Goal: Information Seeking & Learning: Learn about a topic

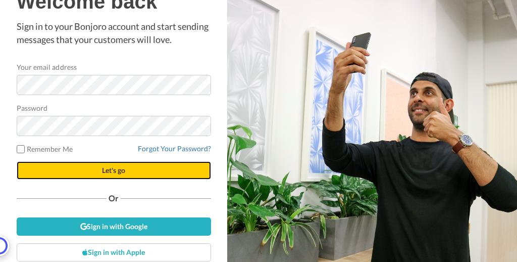
click at [110, 166] on span "Let's go" at bounding box center [113, 170] width 23 height 9
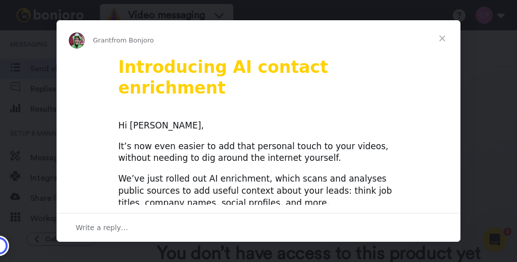
click at [445, 39] on span "Close" at bounding box center [442, 38] width 36 height 36
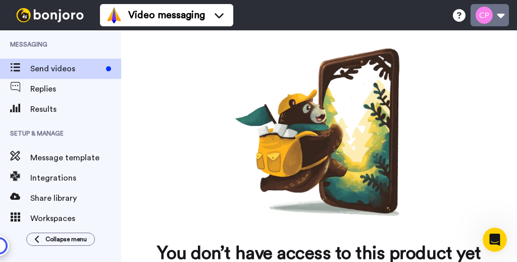
click at [491, 17] on button at bounding box center [490, 15] width 38 height 22
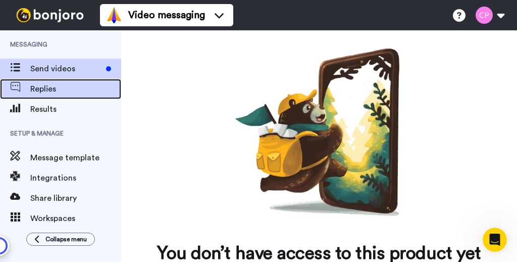
click at [58, 90] on span "Replies" at bounding box center [75, 89] width 91 height 12
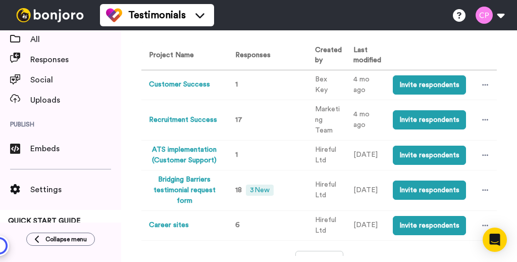
scroll to position [111, 0]
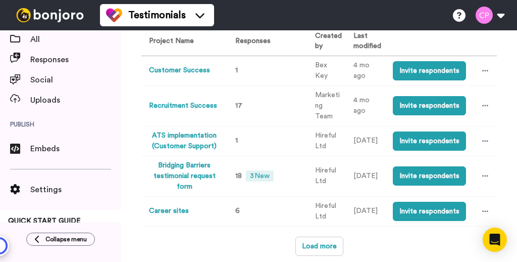
click at [180, 213] on button "Career sites" at bounding box center [169, 211] width 40 height 11
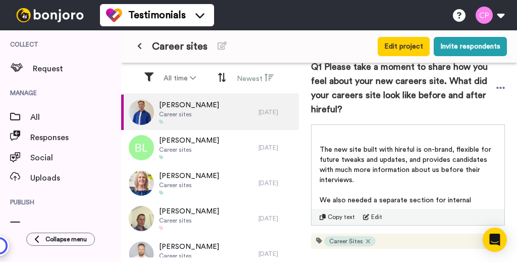
scroll to position [31, 0]
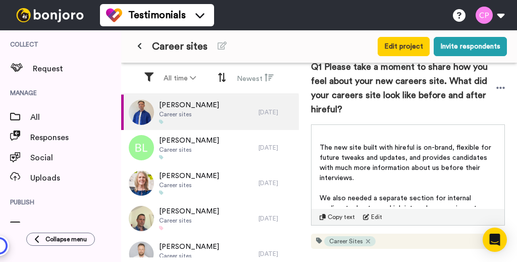
drag, startPoint x: 322, startPoint y: 159, endPoint x: 488, endPoint y: 185, distance: 168.3
click at [488, 183] on p "The new site built with hireful is on-brand, flexible for future tweaks and upd…" at bounding box center [408, 162] width 177 height 40
click at [487, 183] on p "The new site built with hireful is on-brand, flexible for future tweaks and upd…" at bounding box center [408, 162] width 177 height 40
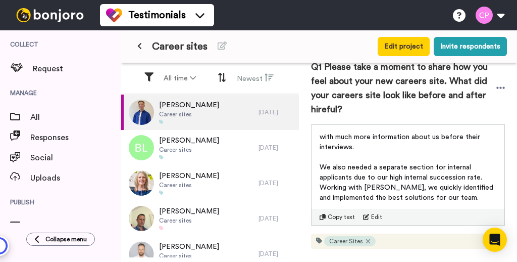
scroll to position [63, 0]
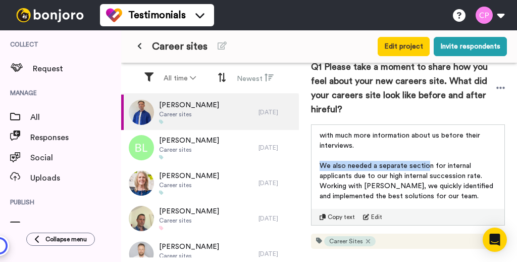
drag, startPoint x: 320, startPoint y: 178, endPoint x: 426, endPoint y: 184, distance: 106.2
click at [427, 182] on span "We also needed a separate section for internal applicants due to our high inter…" at bounding box center [408, 180] width 176 height 37
click at [424, 187] on span "We also needed a separate section for internal applicants due to our high inter…" at bounding box center [408, 180] width 176 height 37
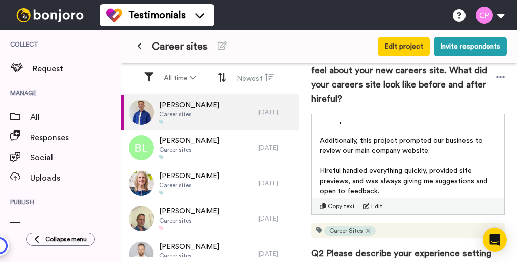
scroll to position [179, 0]
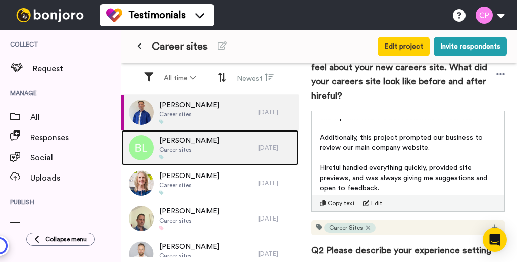
click at [201, 150] on div "Billy Locke Career sites" at bounding box center [189, 147] width 137 height 35
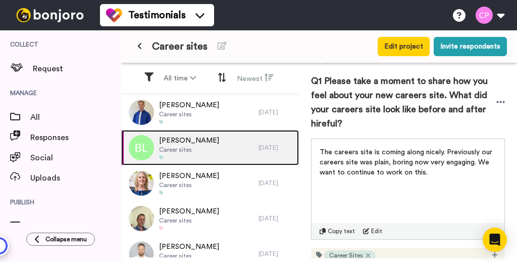
scroll to position [156, 0]
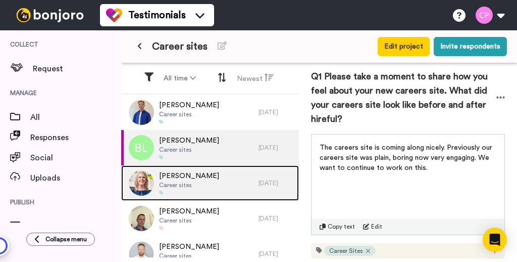
click at [202, 181] on div "Melanie Guy Career sites" at bounding box center [189, 182] width 137 height 35
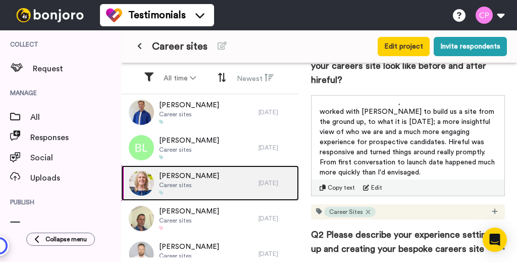
scroll to position [222, 0]
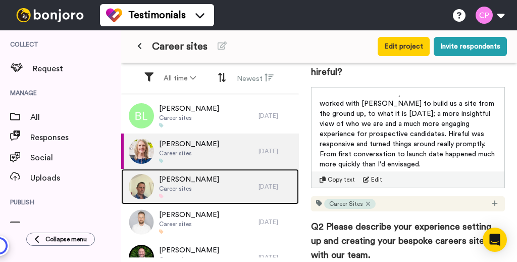
click at [220, 190] on div "Adam Holden Career sites" at bounding box center [189, 186] width 137 height 35
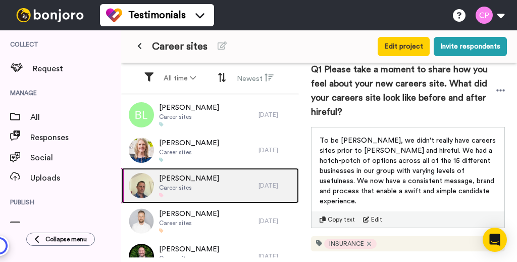
scroll to position [183, 0]
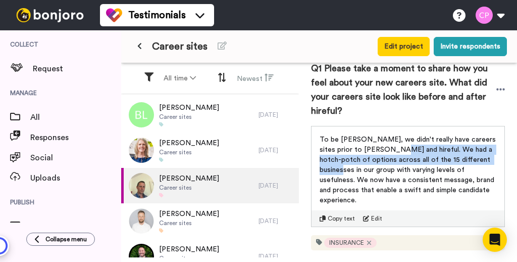
drag, startPoint x: 375, startPoint y: 161, endPoint x: 486, endPoint y: 176, distance: 112.7
click at [486, 176] on p "To be frank, we didn't really have careers sites prior to Ryan and hireful. We …" at bounding box center [408, 169] width 177 height 71
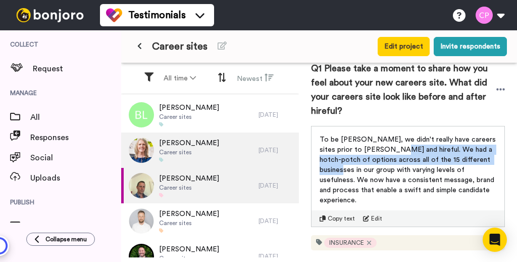
scroll to position [49, 0]
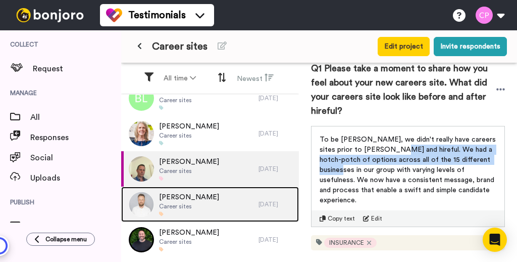
click at [174, 203] on span "Career sites" at bounding box center [189, 206] width 60 height 8
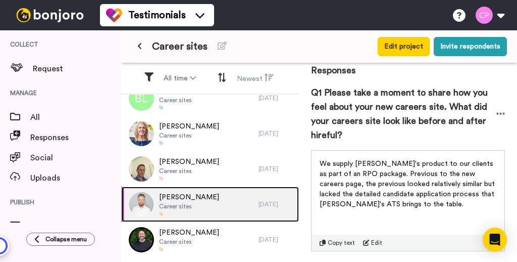
scroll to position [205, 0]
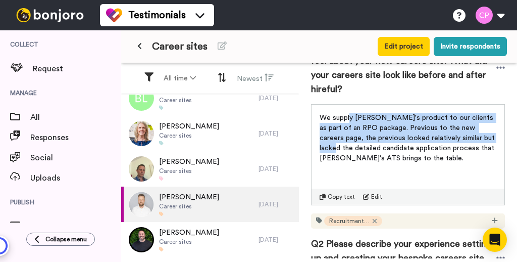
drag, startPoint x: 349, startPoint y: 130, endPoint x: 437, endPoint y: 157, distance: 92.0
click at [486, 147] on p "We supply Hireful's product to our clients as part of an RPO package. Previous …" at bounding box center [408, 138] width 177 height 50
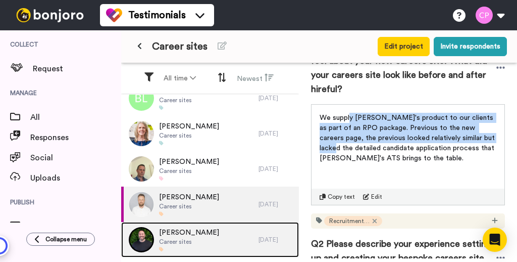
click at [200, 243] on span "Career sites" at bounding box center [189, 241] width 60 height 8
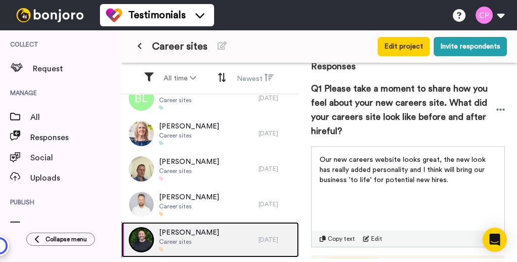
scroll to position [174, 0]
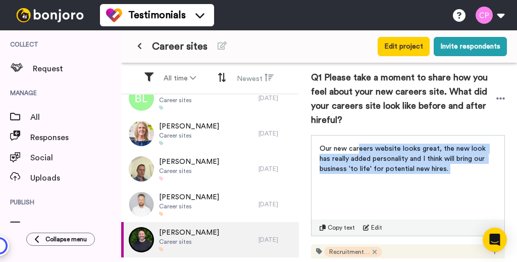
drag, startPoint x: 362, startPoint y: 164, endPoint x: 455, endPoint y: 193, distance: 97.9
click at [455, 184] on div "Our new careers website looks great, the new look has really added personality …" at bounding box center [408, 163] width 177 height 40
click at [455, 184] on p "﻿" at bounding box center [408, 179] width 177 height 10
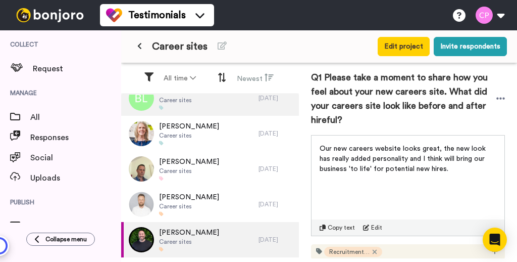
scroll to position [0, 0]
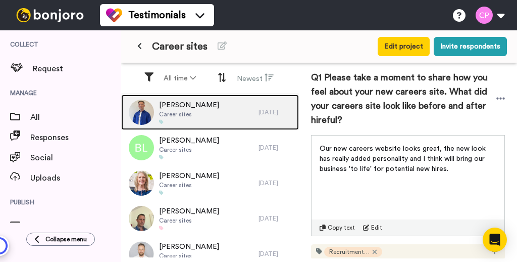
click at [216, 112] on div "Alex Sullivan Career sites" at bounding box center [189, 111] width 137 height 35
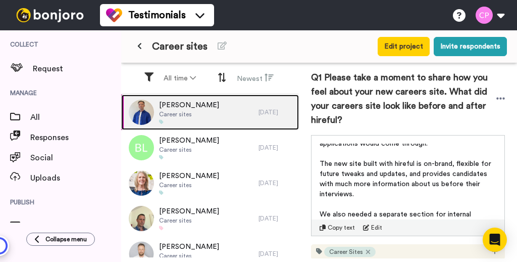
scroll to position [33, 0]
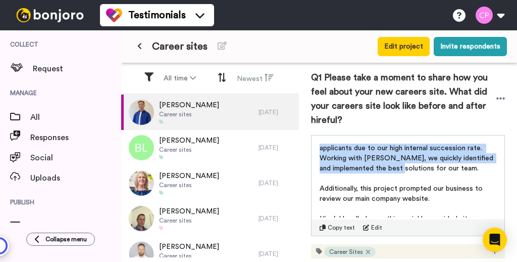
drag, startPoint x: 319, startPoint y: 168, endPoint x: 409, endPoint y: 183, distance: 91.6
click at [409, 183] on div "Before hireful, we didn't have a dedicated careers site; we just had a page on …" at bounding box center [408, 177] width 193 height 84
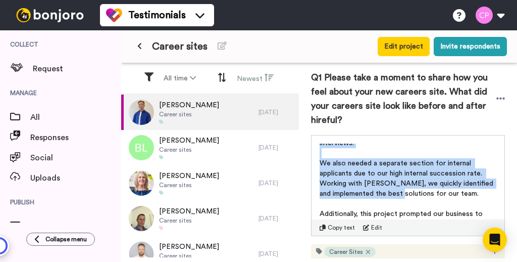
click at [381, 180] on p "We also needed a separate section for internal applicants due to our high inter…" at bounding box center [408, 178] width 177 height 40
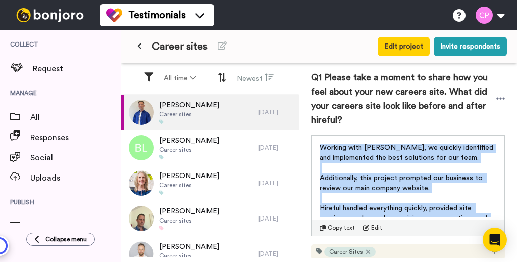
scroll to position [128, 0]
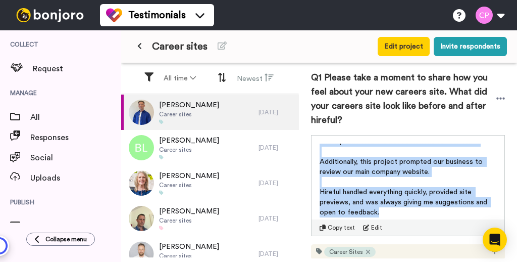
drag, startPoint x: 321, startPoint y: 165, endPoint x: 378, endPoint y: 227, distance: 84.3
click at [386, 217] on div "Before hireful, we didn't have a dedicated careers site; we just had a page on …" at bounding box center [408, 180] width 177 height 74
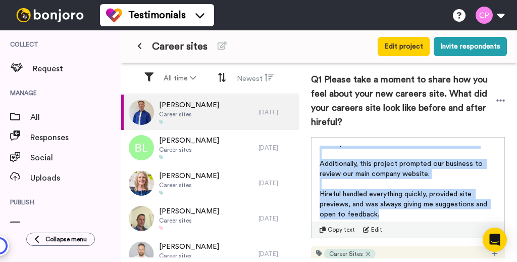
copy div "The new site built with hireful is on-brand, flexible for future tweaks and upd…"
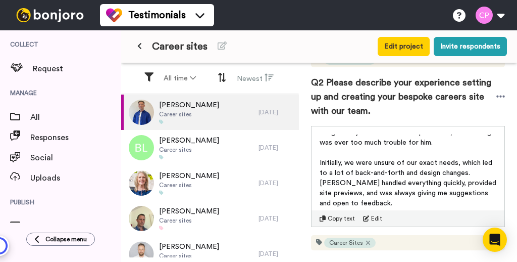
scroll to position [37, 0]
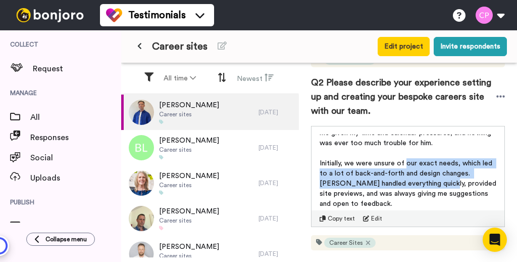
drag, startPoint x: 407, startPoint y: 174, endPoint x: 426, endPoint y: 192, distance: 25.7
click at [426, 192] on span "Initially, we were unsure of our exact needs, which led to a lot of back-and-fo…" at bounding box center [409, 183] width 179 height 47
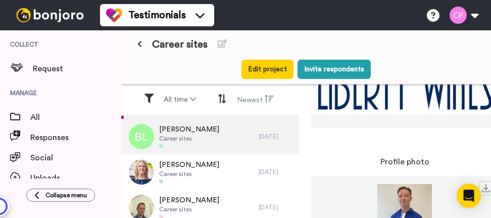
scroll to position [34, 0]
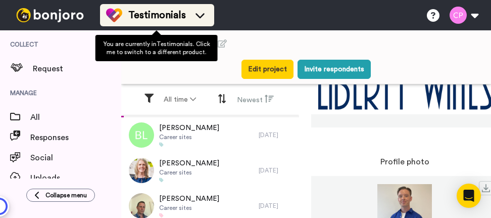
click at [190, 12] on div "Testimonials" at bounding box center [157, 15] width 102 height 16
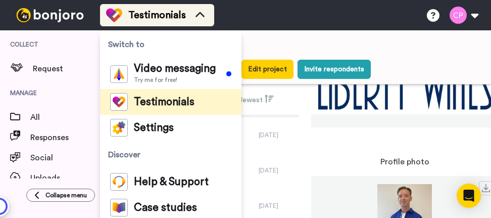
scroll to position [138, 0]
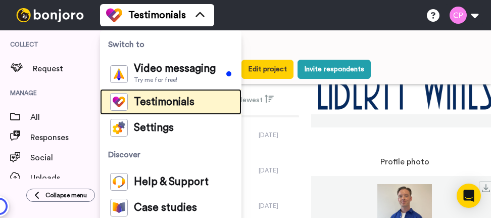
click at [176, 102] on span "Testimonials" at bounding box center [164, 102] width 61 height 10
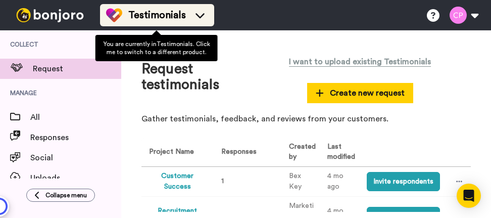
click at [174, 7] on div "Testimonials" at bounding box center [157, 15] width 102 height 16
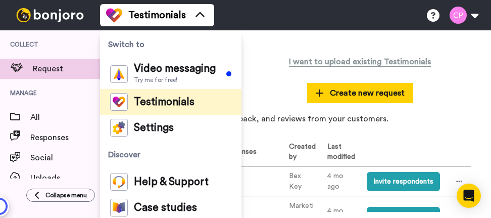
click at [263, 69] on div "I want to upload existing Testimonials Create new request" at bounding box center [360, 76] width 222 height 53
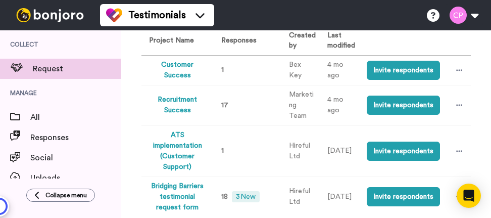
scroll to position [119, 0]
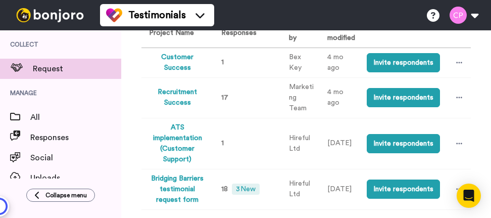
click at [191, 63] on button "Customer Success" at bounding box center [177, 62] width 57 height 21
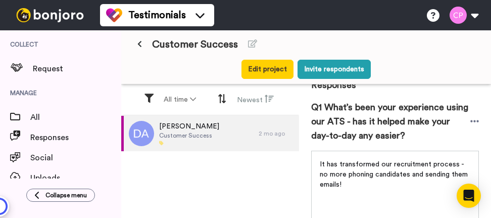
scroll to position [180, 0]
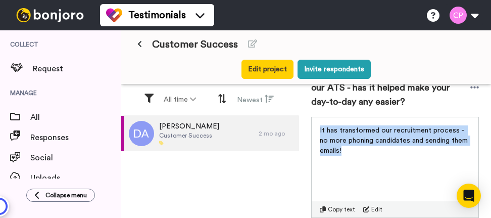
drag, startPoint x: 374, startPoint y: 163, endPoint x: 344, endPoint y: 142, distance: 37.0
click at [320, 137] on div "It has transformed our recruitment process - no more phoning candidates and sen…" at bounding box center [395, 137] width 167 height 40
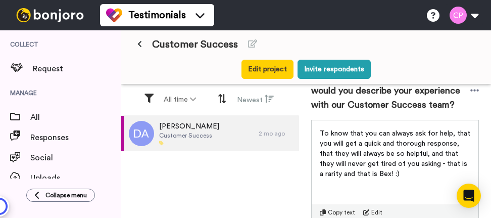
scroll to position [363, 0]
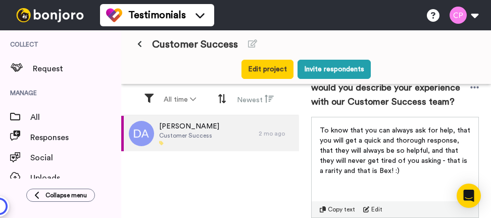
drag, startPoint x: 349, startPoint y: 144, endPoint x: 386, endPoint y: 165, distance: 42.7
click at [383, 164] on span "To know that you can always ask for help, that you will get a quick and thoroug…" at bounding box center [396, 150] width 152 height 47
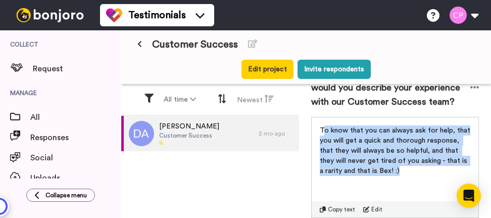
drag, startPoint x: 398, startPoint y: 182, endPoint x: 324, endPoint y: 138, distance: 86.2
click at [324, 138] on p "To know that you can always ask for help, that you will get a quick and thoroug…" at bounding box center [395, 150] width 150 height 50
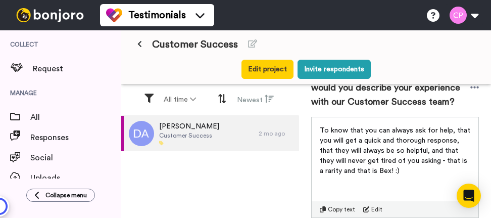
click at [353, 166] on span "To know that you can always ask for help, that you will get a quick and thoroug…" at bounding box center [396, 150] width 152 height 47
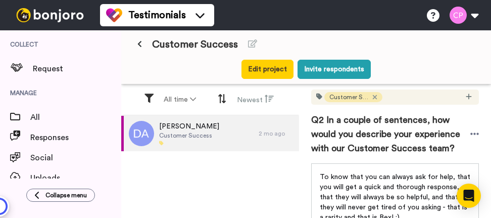
scroll to position [347, 0]
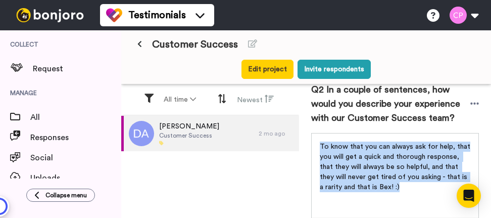
drag, startPoint x: 357, startPoint y: 181, endPoint x: 313, endPoint y: 152, distance: 52.2
click at [313, 152] on div "To know that you can always ask for help, that you will get a quick and thoroug…" at bounding box center [395, 163] width 167 height 61
copy span "To know that you can always ask for help, that you will get a quick and thoroug…"
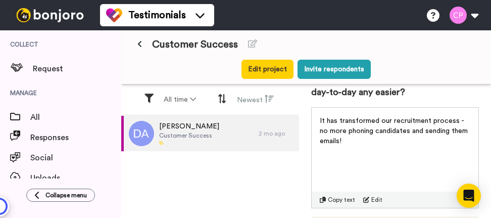
scroll to position [0, 0]
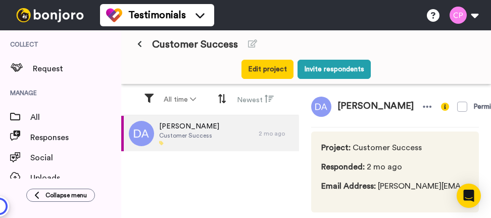
drag, startPoint x: 379, startPoint y: 122, endPoint x: 337, endPoint y: 106, distance: 45.2
click at [337, 106] on span "[PERSON_NAME]" at bounding box center [375, 106] width 88 height 20
copy span "[PERSON_NAME]"
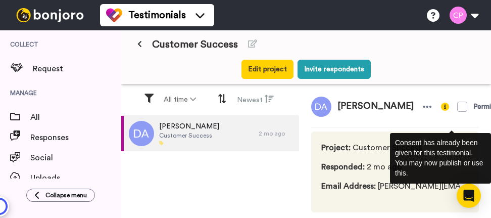
click at [435, 117] on span "Permission given" at bounding box center [487, 106] width 104 height 20
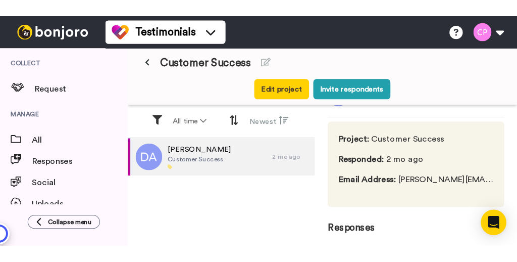
scroll to position [50, 0]
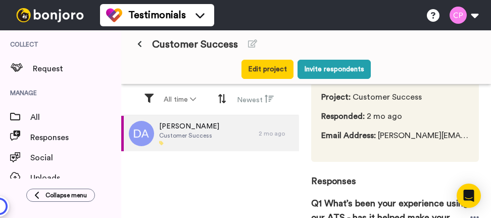
click at [453, 141] on span "Email Address : donna.arkwright@n-compass.org.uk" at bounding box center [394, 135] width 147 height 12
click at [438, 141] on span "Email Address : donna.arkwright@n-compass.org.uk" at bounding box center [394, 135] width 147 height 12
drag, startPoint x: 453, startPoint y: 148, endPoint x: 469, endPoint y: 148, distance: 15.1
click at [469, 148] on div "Project : Customer Success Responded : 2 mo ago Email Address : donna.arkwright…" at bounding box center [395, 121] width 168 height 81
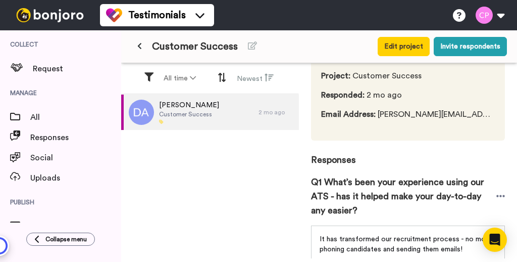
drag, startPoint x: 463, startPoint y: 134, endPoint x: 452, endPoint y: 131, distance: 11.0
click at [463, 134] on div "Project : Customer Success Responded : 2 mo ago Email Address : donna.arkwright…" at bounding box center [408, 100] width 194 height 81
drag, startPoint x: 444, startPoint y: 127, endPoint x: 485, endPoint y: 135, distance: 41.2
click at [490, 126] on div "Donna Arkwright Permission given Project : Customer Success Responded : 2 mo ag…" at bounding box center [408, 160] width 218 height 195
drag, startPoint x: 476, startPoint y: 138, endPoint x: 456, endPoint y: 127, distance: 22.9
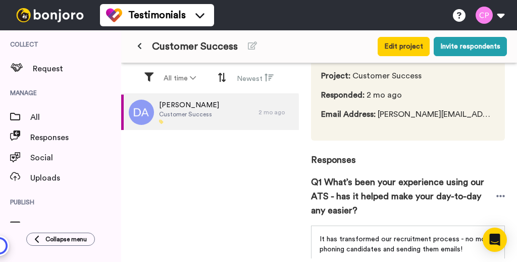
click at [476, 138] on div "Project : Customer Success Responded : 2 mo ago Email Address : donna.arkwright…" at bounding box center [408, 100] width 194 height 81
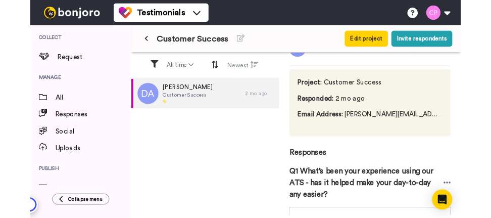
scroll to position [0, 0]
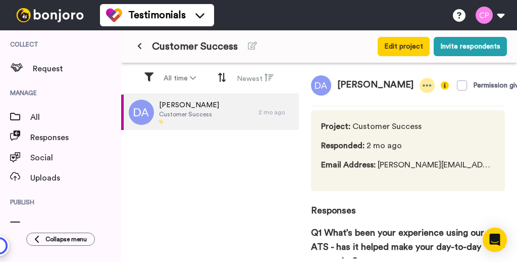
click at [423, 89] on icon at bounding box center [427, 85] width 9 height 10
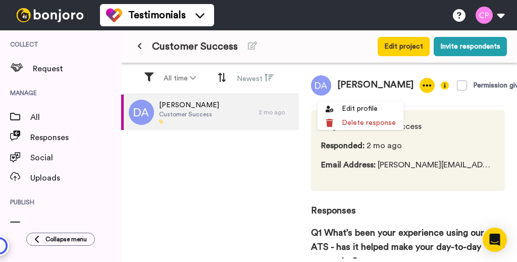
click at [461, 151] on span "Responded : 2 mo ago" at bounding box center [408, 145] width 174 height 12
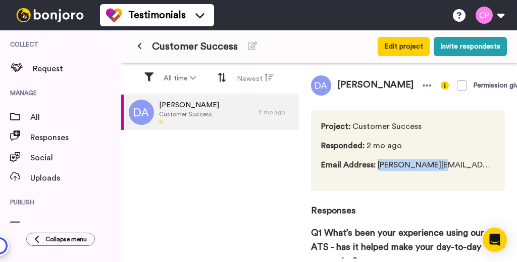
drag, startPoint x: 378, startPoint y: 177, endPoint x: 435, endPoint y: 176, distance: 57.6
click at [435, 171] on span "Email Address : donna.arkwright@n-compass.org.uk" at bounding box center [408, 165] width 174 height 12
copy span "donna.arkwright"
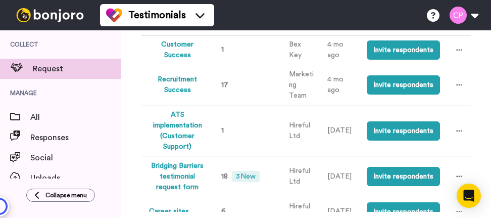
scroll to position [136, 0]
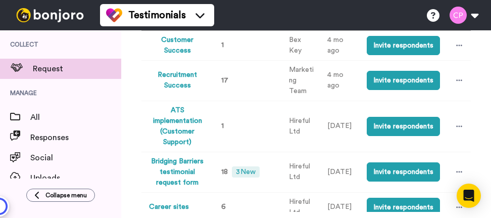
click at [187, 133] on button "ATS implementation (Customer Support)" at bounding box center [177, 126] width 57 height 42
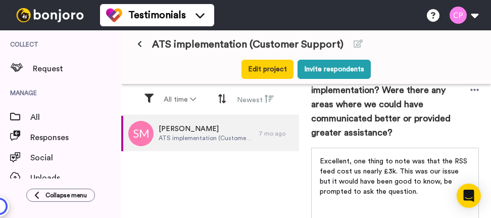
scroll to position [404, 0]
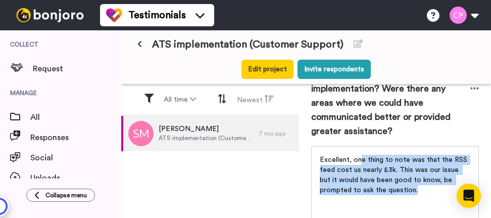
drag, startPoint x: 361, startPoint y: 159, endPoint x: 411, endPoint y: 189, distance: 58.5
click at [414, 188] on p "Excellent, one thing to note was that the RSS feed cost us nearly £3k. This was…" at bounding box center [395, 175] width 150 height 40
click at [409, 189] on p "Excellent, one thing to note was that the RSS feed cost us nearly £3k. This was…" at bounding box center [395, 175] width 150 height 40
drag, startPoint x: 378, startPoint y: 185, endPoint x: 331, endPoint y: 164, distance: 51.5
click at [318, 159] on div "Excellent, one thing to note was that the RSS feed cost us nearly £3k. This was…" at bounding box center [395, 171] width 167 height 50
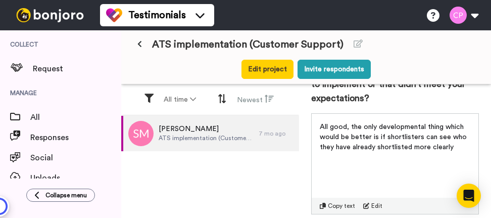
scroll to position [658, 0]
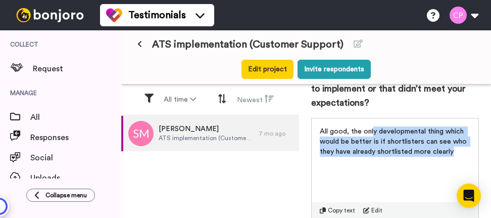
drag, startPoint x: 378, startPoint y: 130, endPoint x: 453, endPoint y: 149, distance: 78.1
click at [453, 149] on p "All good, the only developmental thing which would be better is if shortlisters…" at bounding box center [395, 141] width 150 height 30
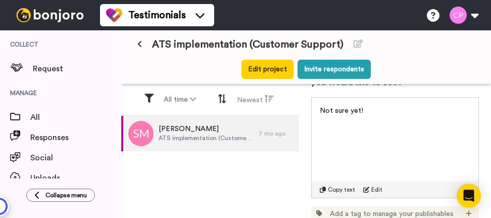
scroll to position [912, 0]
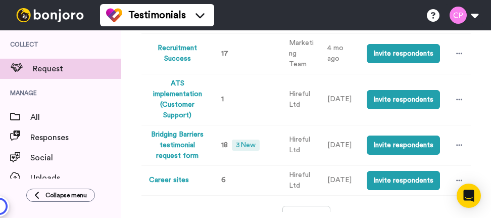
scroll to position [75, 0]
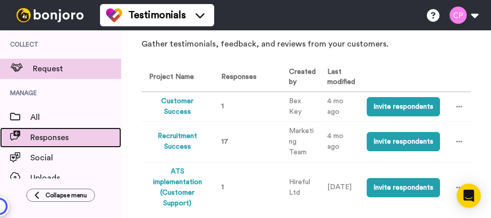
click at [50, 130] on div "Responses" at bounding box center [60, 137] width 121 height 20
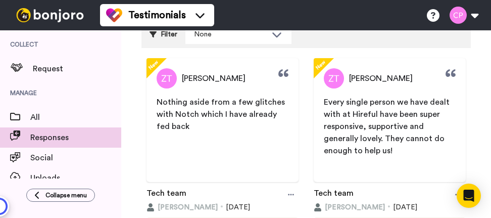
scroll to position [116, 0]
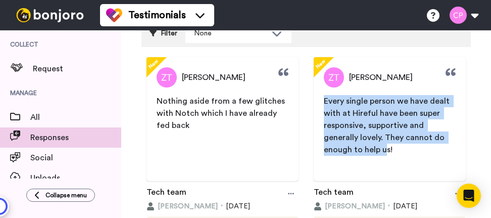
drag, startPoint x: 324, startPoint y: 103, endPoint x: 390, endPoint y: 153, distance: 83.9
click at [386, 153] on span "Every single person we have dealt with at Hireful have been super responsive, s…" at bounding box center [388, 125] width 128 height 57
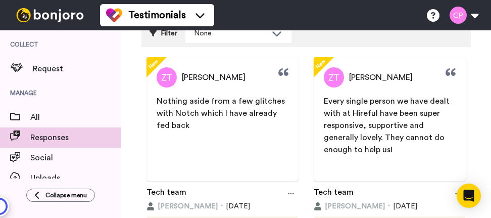
click at [396, 153] on p "Every single person we have dealt with at Hireful have been super responsive, s…" at bounding box center [390, 125] width 132 height 61
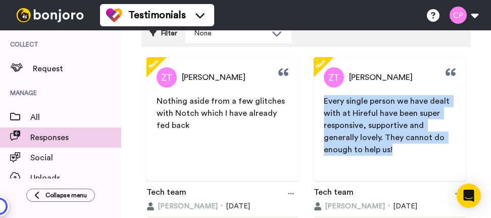
drag, startPoint x: 397, startPoint y: 148, endPoint x: 320, endPoint y: 97, distance: 92.7
click at [320, 97] on span "Every single person we have dealt with at Hireful have been super responsive, s…" at bounding box center [390, 125] width 152 height 61
copy span "Every single person we have dealt with at Hireful have been super responsive, s…"
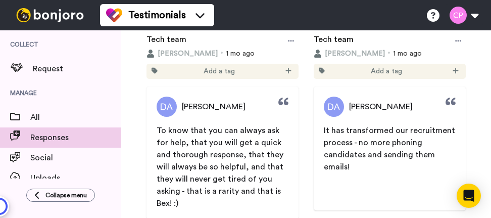
scroll to position [457, 0]
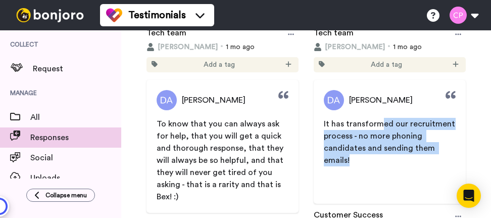
drag, startPoint x: 381, startPoint y: 125, endPoint x: 395, endPoint y: 161, distance: 38.7
click at [395, 161] on p "It has transformed our recruitment process - no more phoning candidates and sen…" at bounding box center [390, 142] width 132 height 48
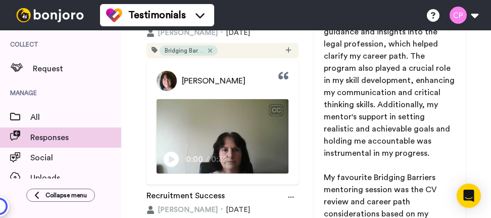
scroll to position [4620, 0]
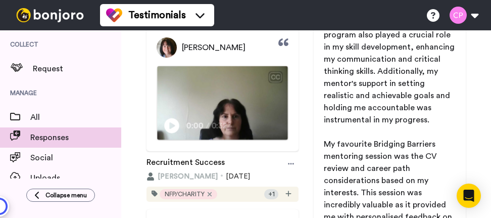
click at [172, 125] on icon "Play/Pause" at bounding box center [171, 125] width 15 height 19
click at [223, 109] on video at bounding box center [222, 102] width 130 height 73
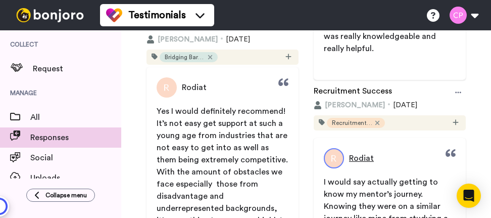
scroll to position [5470, 0]
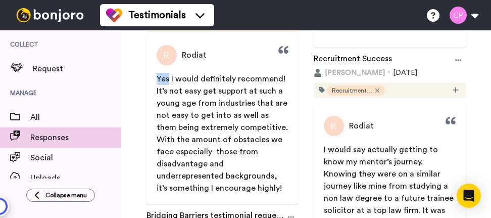
click at [276, 123] on span "Yes I would definitely recommend! It’s not easy get support at such a young age…" at bounding box center [223, 133] width 133 height 117
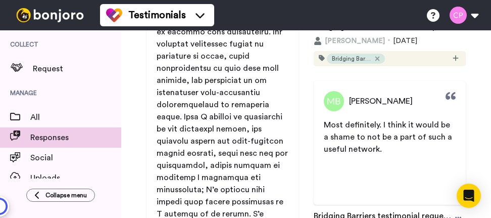
scroll to position [6276, 0]
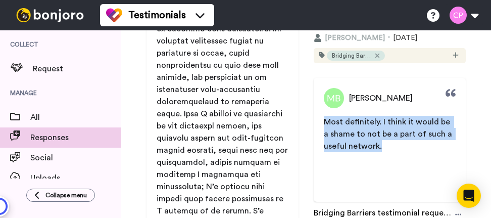
drag, startPoint x: 381, startPoint y: 145, endPoint x: 384, endPoint y: 122, distance: 22.9
click at [324, 124] on p "Most definitely. I think it would be a shame to not be a part of such a useful …" at bounding box center [390, 134] width 132 height 36
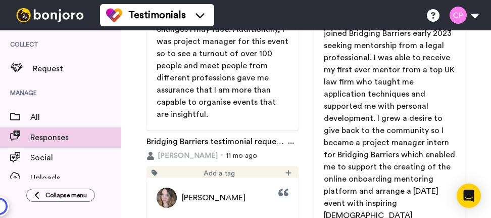
scroll to position [1796, 0]
